Goal: Information Seeking & Learning: Learn about a topic

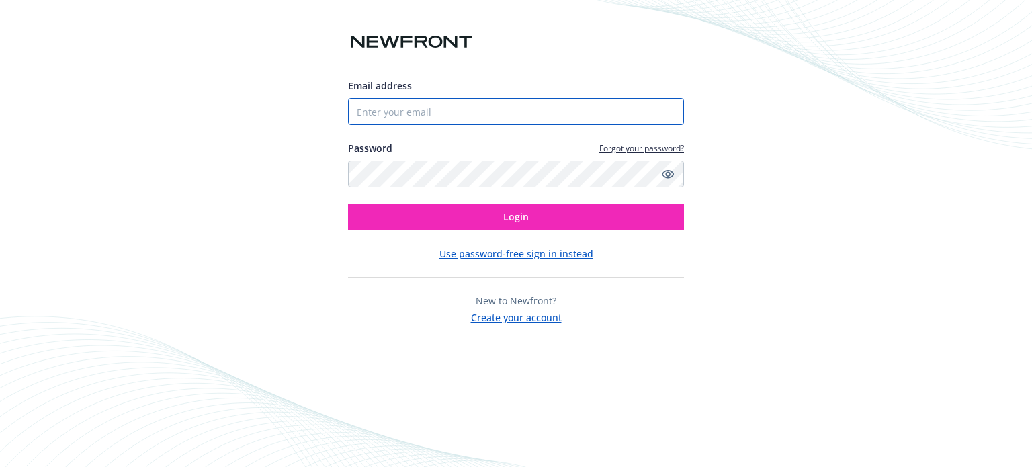
click at [503, 104] on input "Email address" at bounding box center [516, 111] width 336 height 27
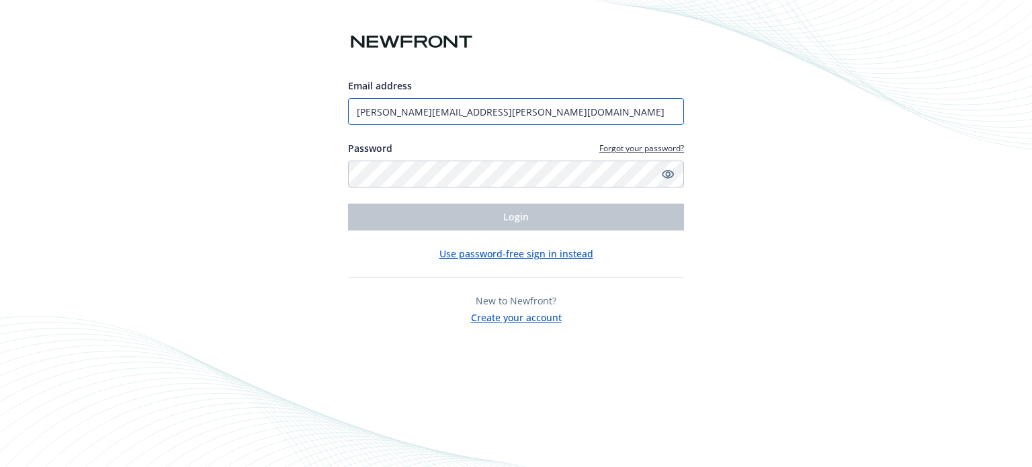
type input "[PERSON_NAME][EMAIL_ADDRESS][PERSON_NAME][DOMAIN_NAME]"
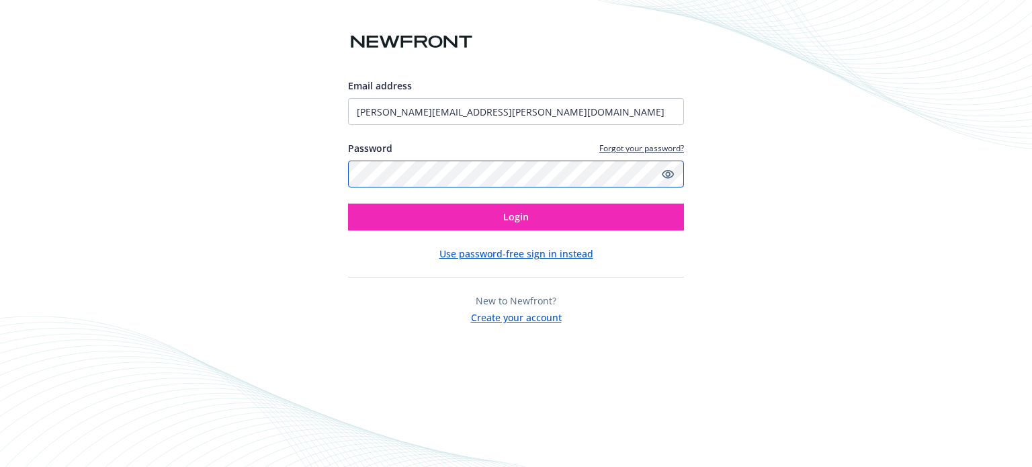
click at [348, 204] on button "Login" at bounding box center [516, 217] width 336 height 27
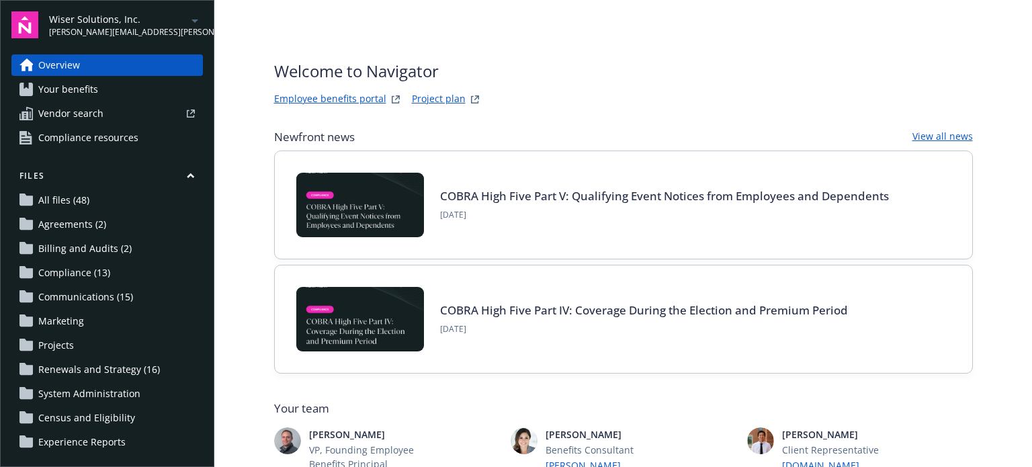
click at [116, 34] on span "[PERSON_NAME][EMAIL_ADDRESS][PERSON_NAME][DOMAIN_NAME]" at bounding box center [118, 32] width 138 height 12
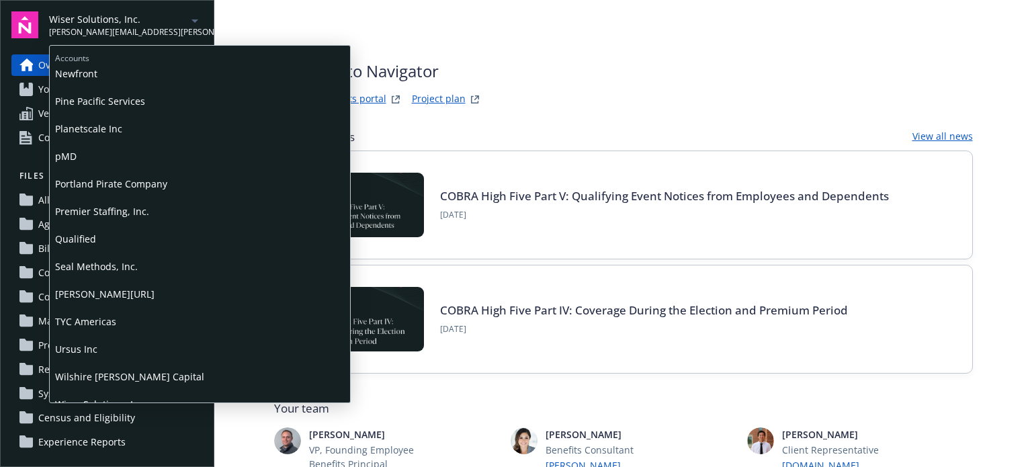
scroll to position [672, 0]
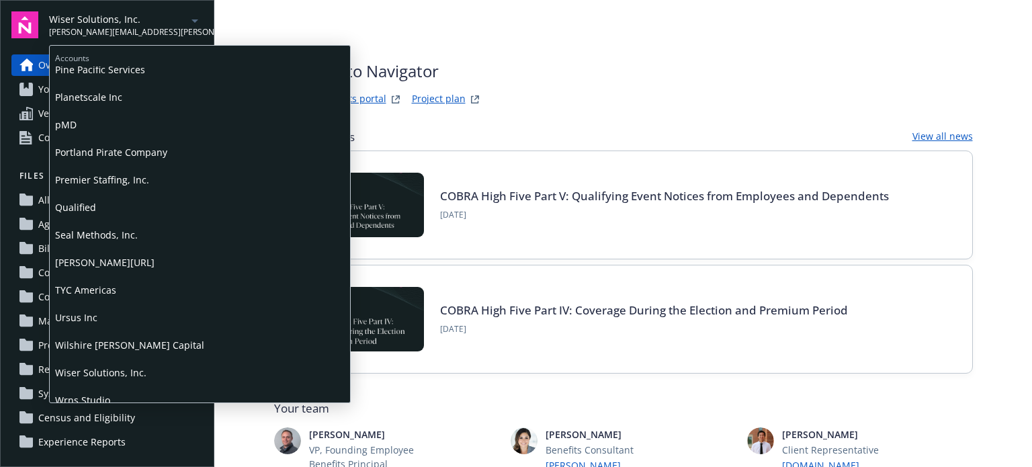
click at [91, 233] on span "Seal Methods, Inc." at bounding box center [200, 235] width 290 height 28
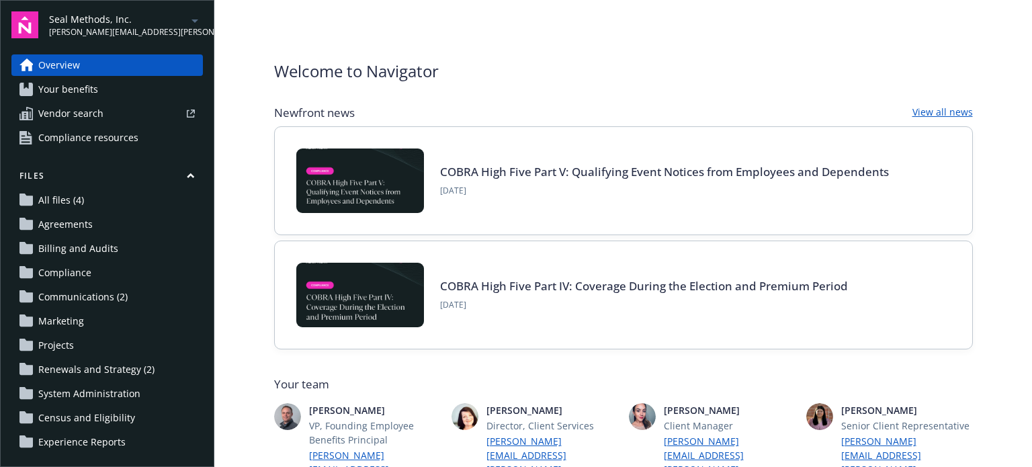
click at [89, 93] on span "Your benefits" at bounding box center [68, 90] width 60 height 22
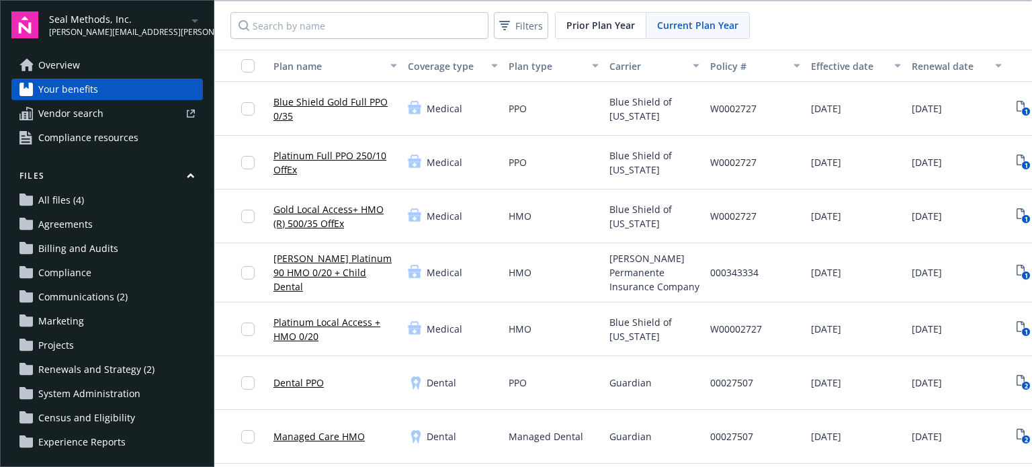
click at [358, 104] on link "Blue Shield Gold Full PPO 0/35" at bounding box center [336, 109] width 124 height 28
